Goal: Information Seeking & Learning: Learn about a topic

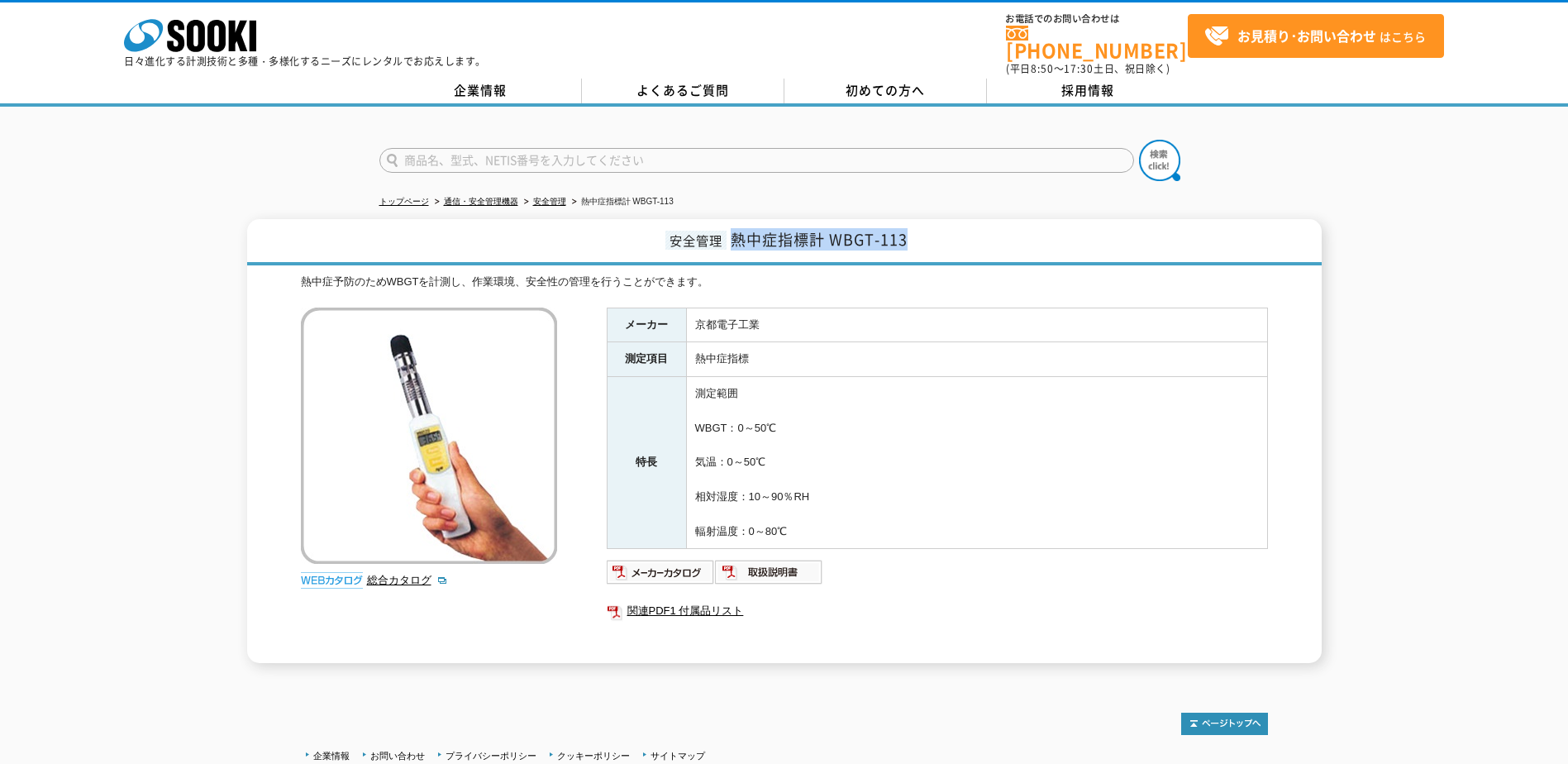
drag, startPoint x: 733, startPoint y: 227, endPoint x: 916, endPoint y: 230, distance: 183.0
click at [916, 230] on h1 "安全管理 熱中症指標計 WBGT-113" at bounding box center [784, 242] width 1074 height 46
copy span "熱中症指標計 WBGT-113"
drag, startPoint x: 916, startPoint y: 230, endPoint x: 954, endPoint y: 332, distance: 108.8
click at [952, 342] on td "熱中症指標" at bounding box center [976, 359] width 581 height 34
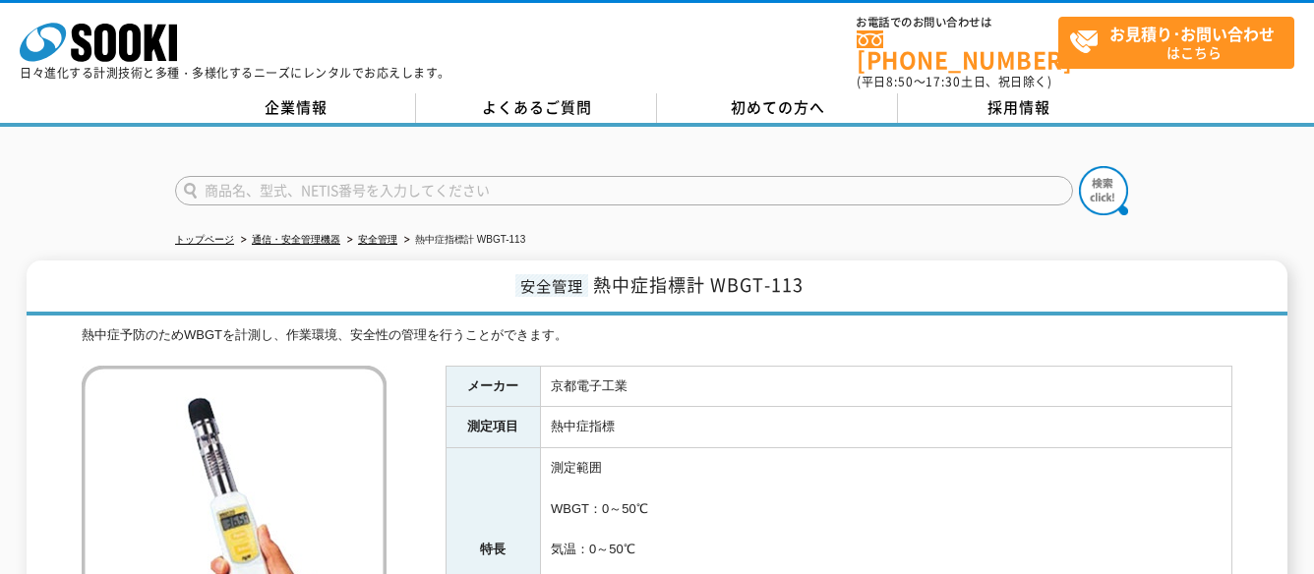
click at [833, 341] on div "熱中症予防のためWBGTを計測し、作業環境、安全性の管理を行うことができます。 総合カタログ メーカー 京都電子工業 測定項目 熱中症指標 特長 測定範囲 W…" at bounding box center [657, 556] width 1150 height 463
drag, startPoint x: 744, startPoint y: 412, endPoint x: 737, endPoint y: 421, distance: 11.2
click at [744, 413] on td "熱中症指標" at bounding box center [885, 427] width 691 height 41
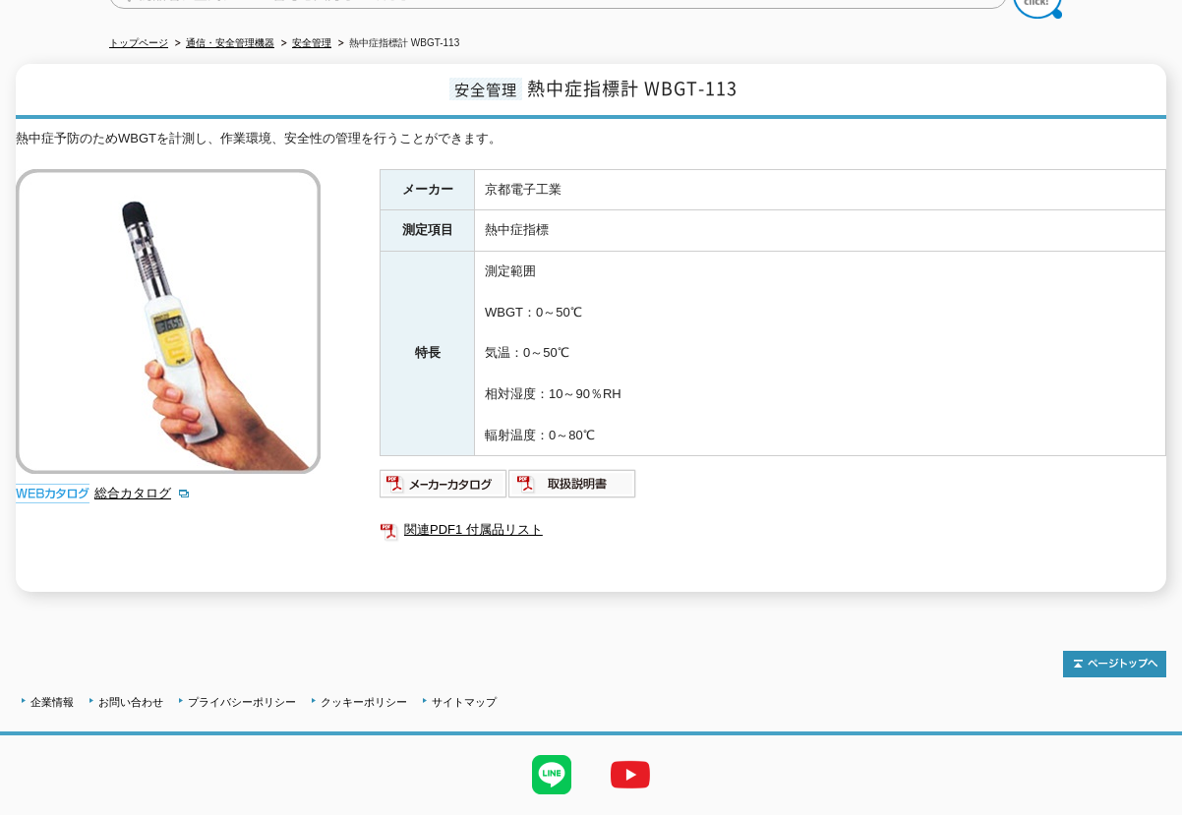
scroll to position [241, 0]
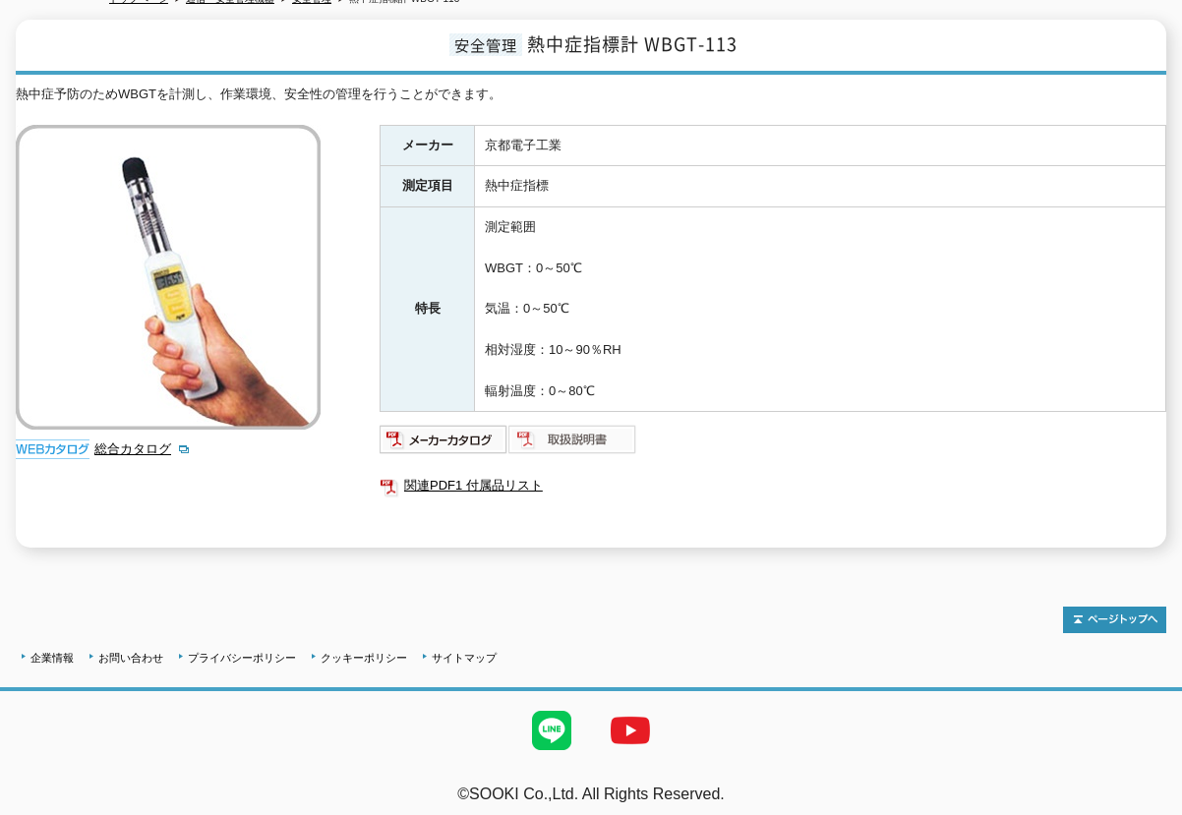
click at [592, 436] on img at bounding box center [572, 439] width 129 height 31
click at [930, 246] on td "測定範囲 WBGT：0～50℃ 気温：0～50℃ 相対湿度：10～90％RH 輻射温度：0～80℃" at bounding box center [820, 309] width 691 height 205
click at [779, 166] on td "熱中症指標" at bounding box center [820, 186] width 691 height 41
